Goal: Find contact information: Find contact information

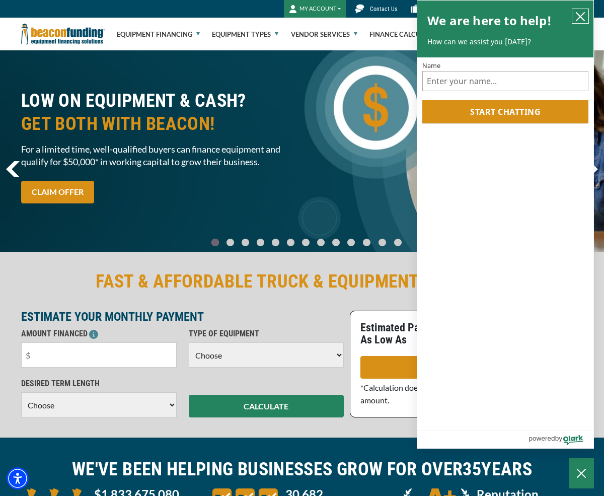
click at [581, 12] on icon "close chatbox" at bounding box center [580, 17] width 10 height 10
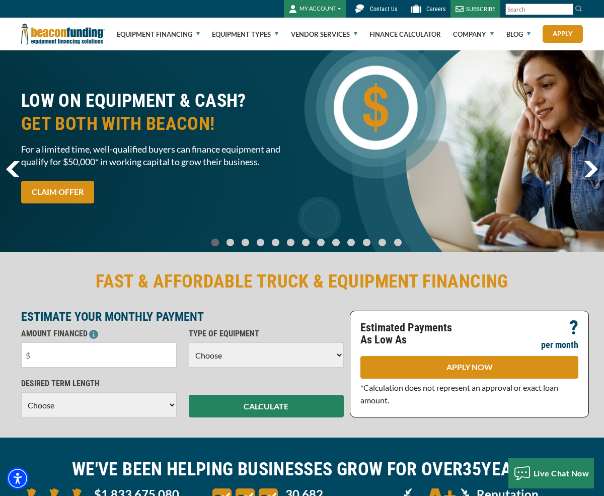
click at [382, 8] on span "Contact Us" at bounding box center [383, 9] width 27 height 7
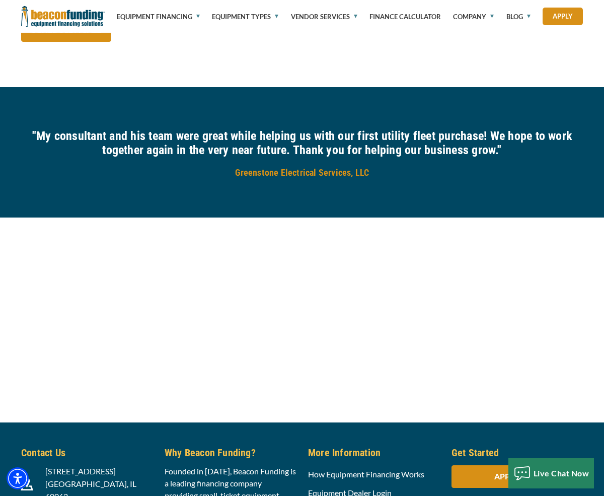
scroll to position [1050, 0]
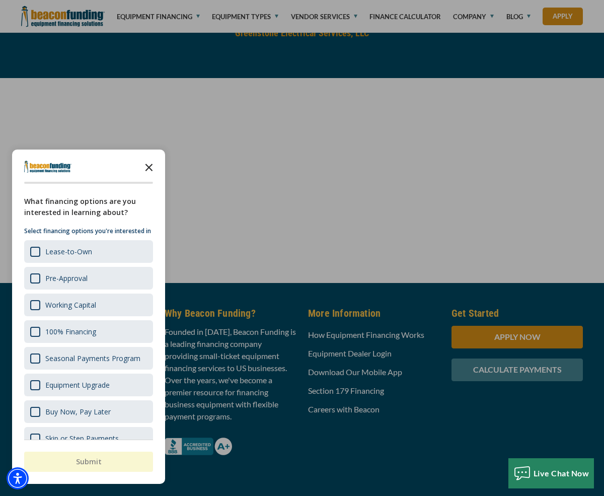
click at [144, 165] on icon "Close the survey" at bounding box center [149, 166] width 20 height 20
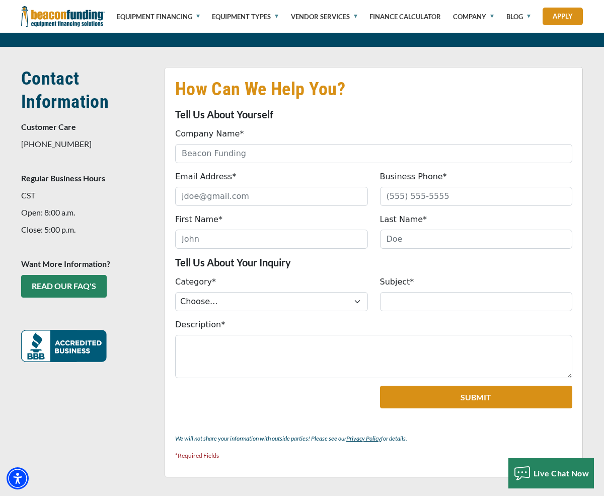
scroll to position [0, 0]
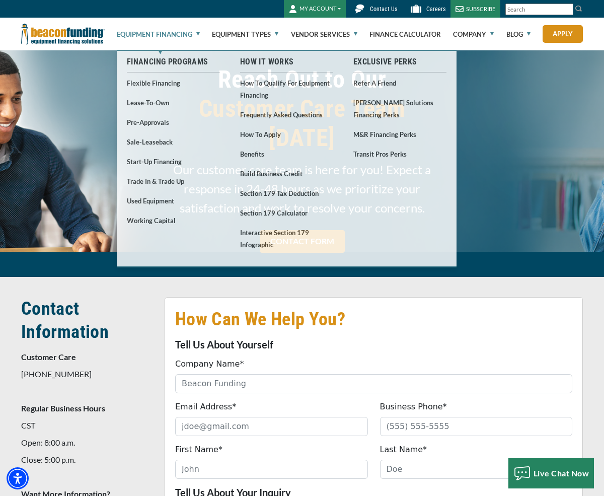
click at [182, 34] on link "Equipment Financing" at bounding box center [158, 34] width 83 height 32
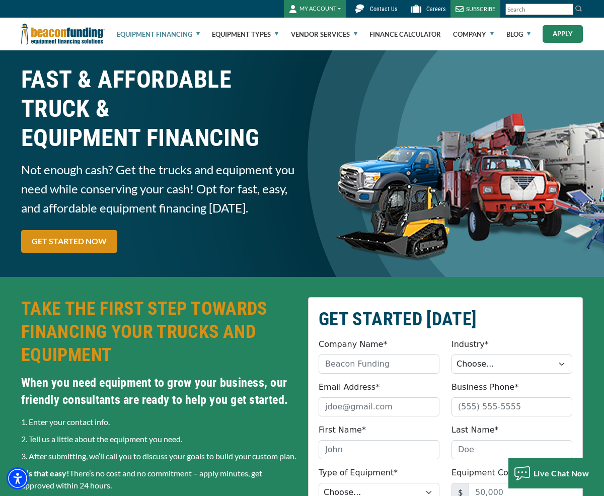
click at [557, 34] on link "Apply" at bounding box center [562, 34] width 40 height 18
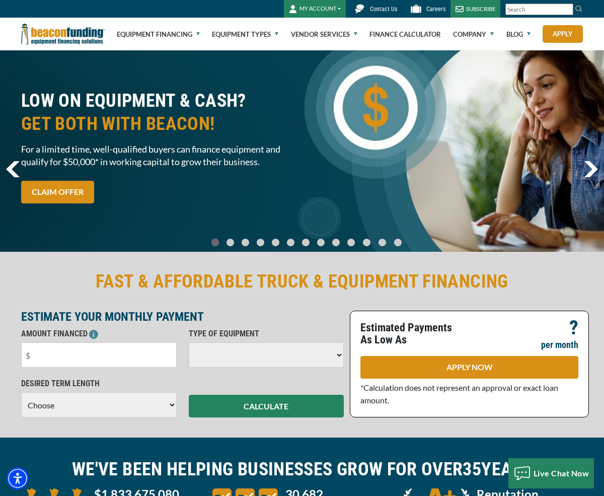
click at [377, 9] on span "Contact Us" at bounding box center [383, 9] width 27 height 7
